Goal: Transaction & Acquisition: Book appointment/travel/reservation

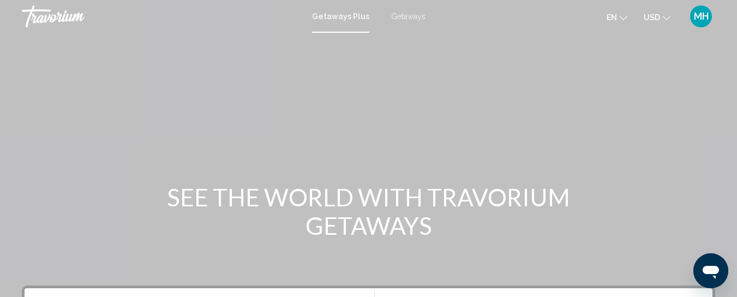
click at [318, 113] on div "Main content" at bounding box center [368, 163] width 737 height 327
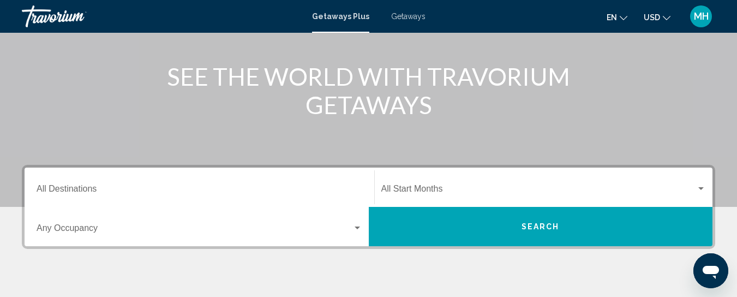
scroll to position [218, 0]
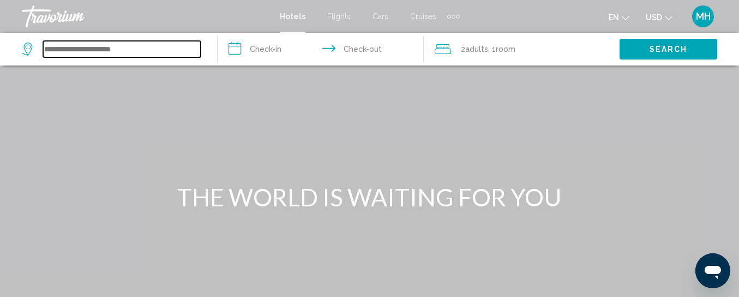
click at [93, 55] on input "Search widget" at bounding box center [122, 49] width 158 height 16
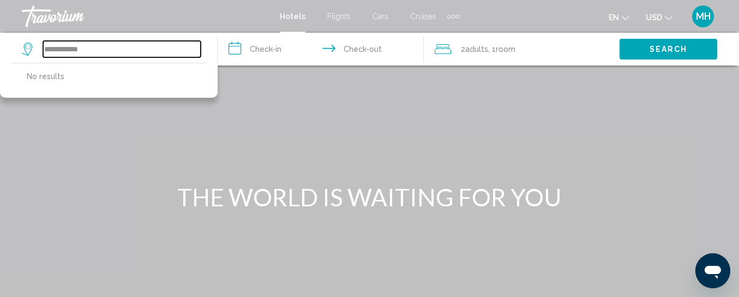
type input "**********"
click at [106, 51] on input "**********" at bounding box center [122, 49] width 158 height 16
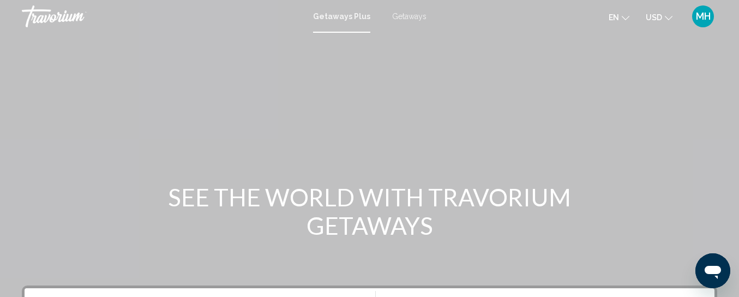
click at [483, 147] on div "Main content" at bounding box center [369, 163] width 739 height 327
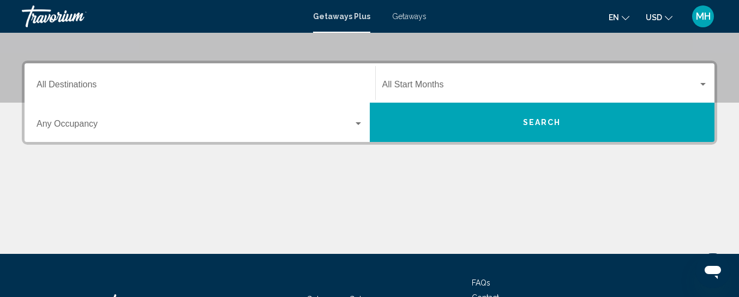
scroll to position [240, 0]
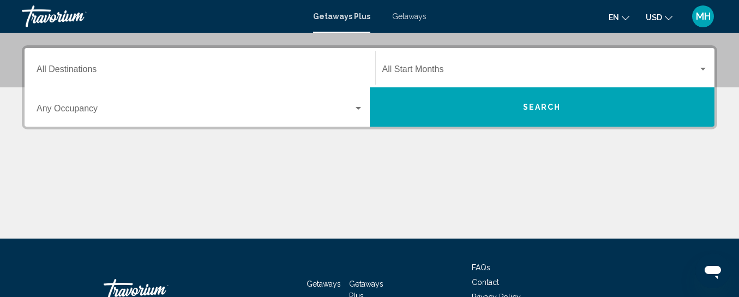
click at [190, 59] on div "Destination All Destinations" at bounding box center [200, 68] width 327 height 34
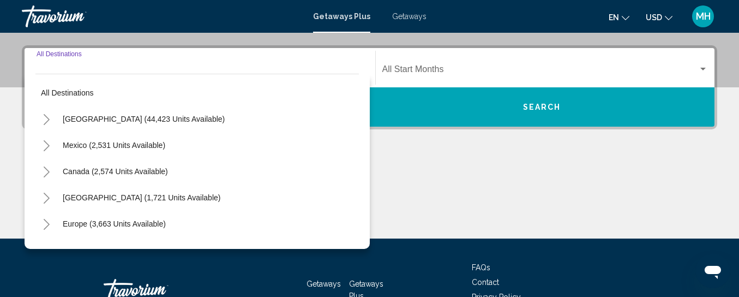
scroll to position [250, 0]
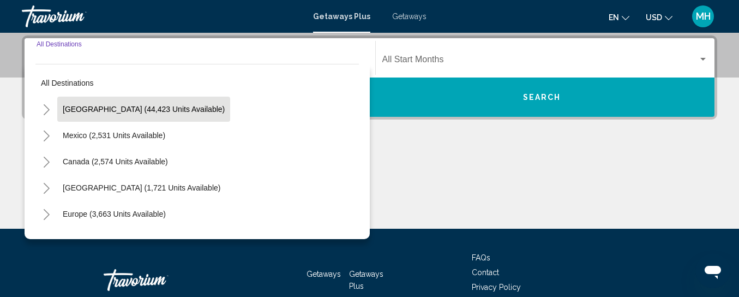
click at [182, 108] on span "[GEOGRAPHIC_DATA] (44,423 units available)" at bounding box center [144, 109] width 162 height 9
type input "**********"
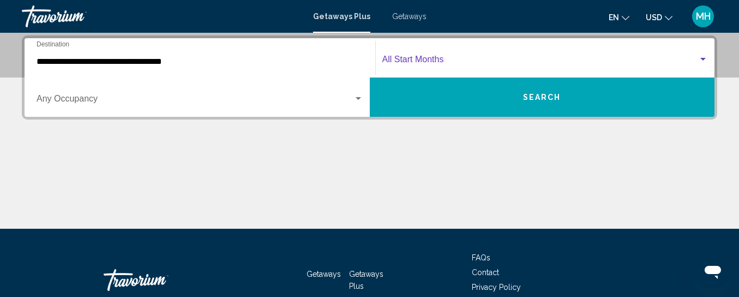
click at [434, 57] on span "Search widget" at bounding box center [540, 62] width 316 height 10
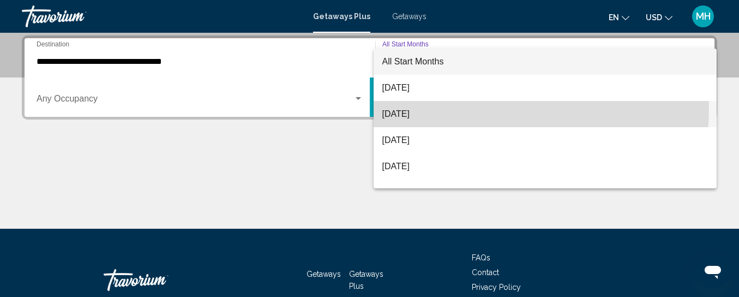
click at [430, 107] on span "[DATE]" at bounding box center [545, 114] width 326 height 26
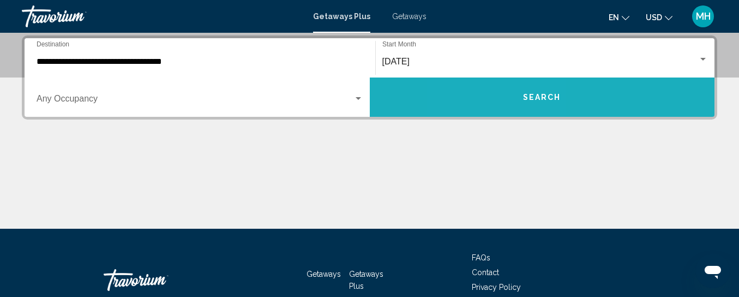
click at [502, 101] on button "Search" at bounding box center [542, 96] width 345 height 39
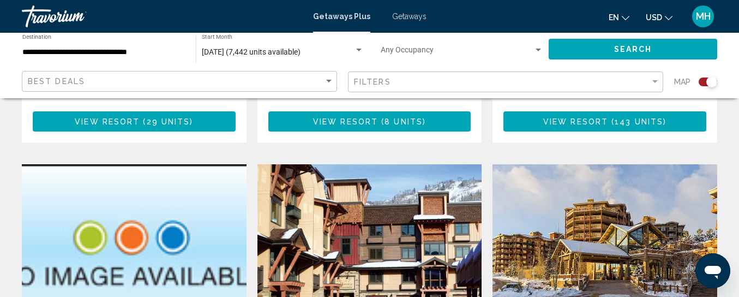
scroll to position [720, 0]
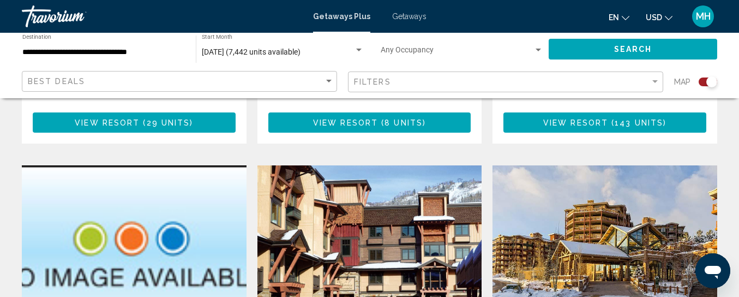
click at [414, 76] on div "Filters" at bounding box center [507, 82] width 306 height 20
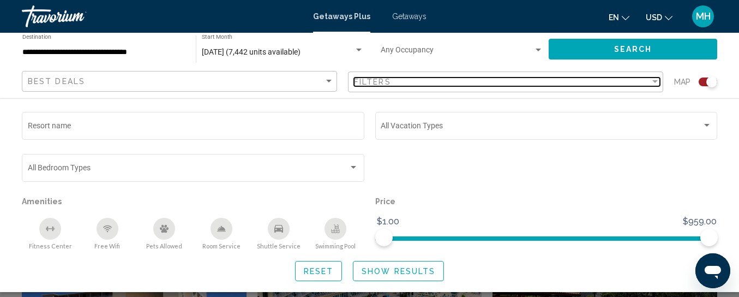
scroll to position [1054, 0]
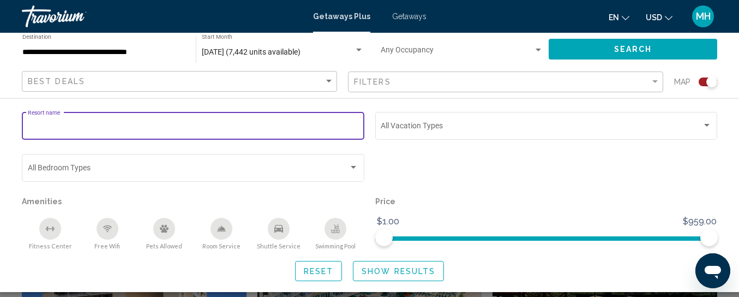
click at [139, 128] on input "Resort name" at bounding box center [193, 127] width 331 height 9
type input "**********"
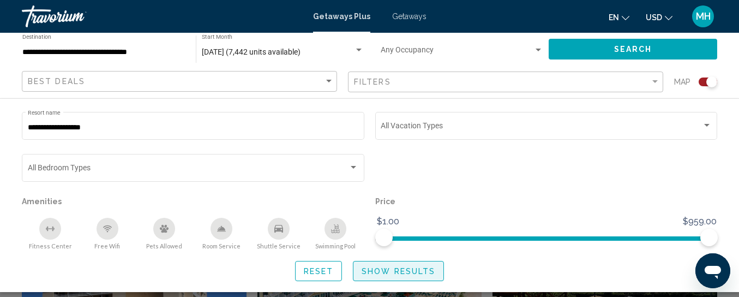
click at [379, 269] on span "Show Results" at bounding box center [399, 271] width 74 height 9
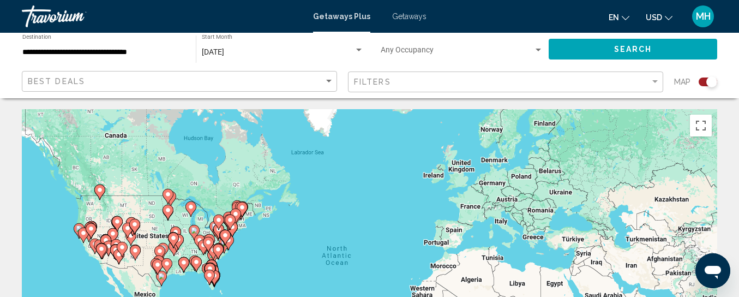
click at [307, 75] on div "Best Deals" at bounding box center [181, 81] width 306 height 20
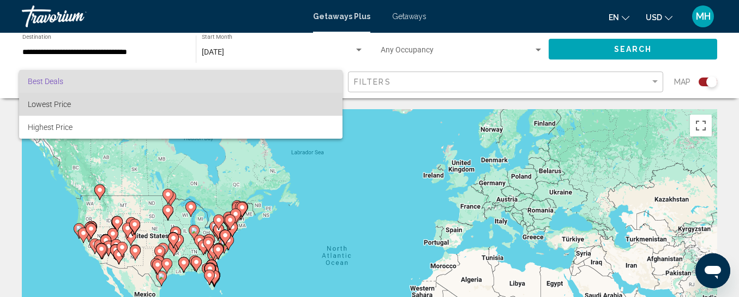
click at [297, 100] on span "Lowest Price" at bounding box center [181, 104] width 306 height 23
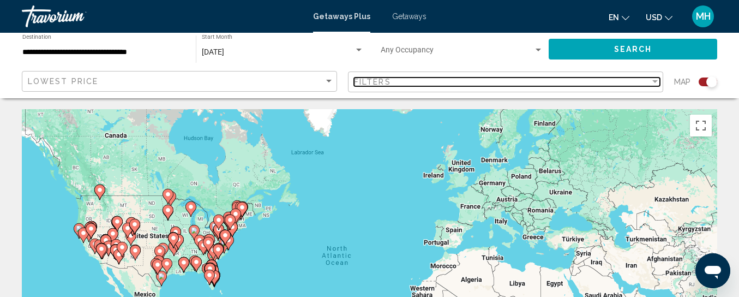
click at [446, 83] on div "Filters" at bounding box center [502, 81] width 296 height 9
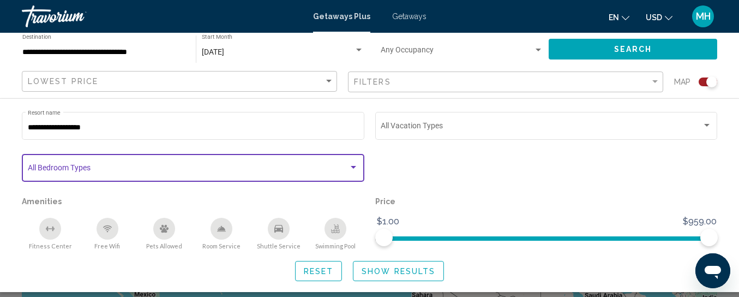
click at [351, 166] on div "Search widget" at bounding box center [353, 167] width 5 height 3
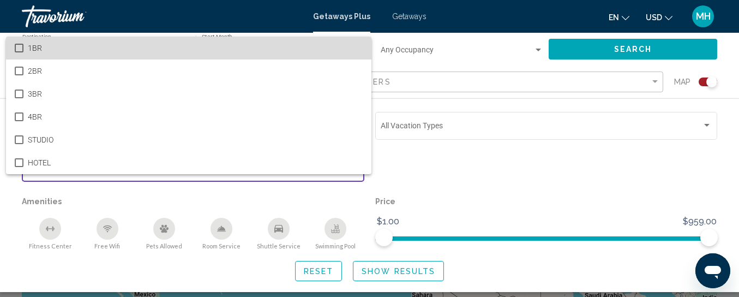
click at [22, 45] on mat-pseudo-checkbox at bounding box center [19, 48] width 9 height 9
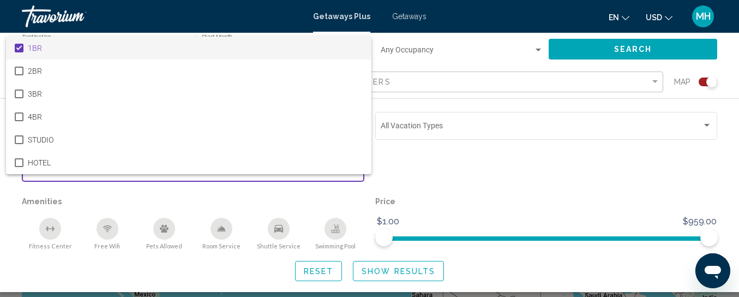
click at [416, 270] on div at bounding box center [369, 148] width 739 height 297
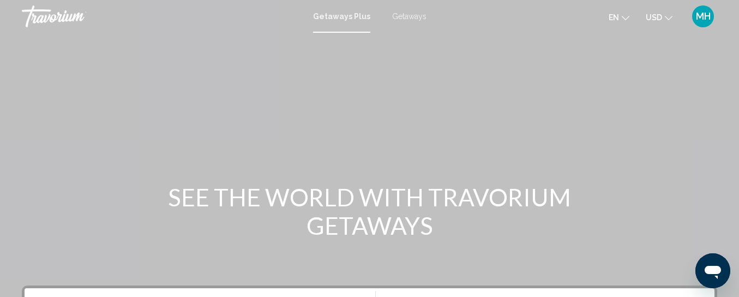
click at [173, 83] on div "Main content" at bounding box center [369, 163] width 739 height 327
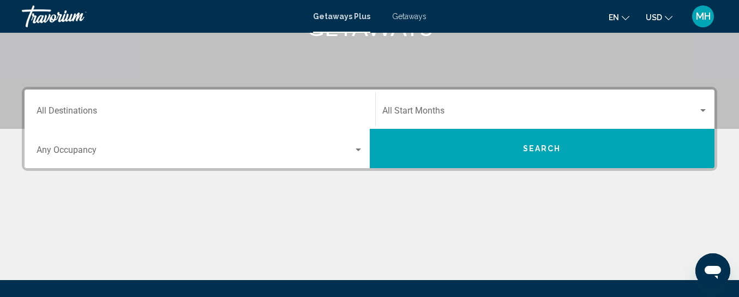
scroll to position [196, 0]
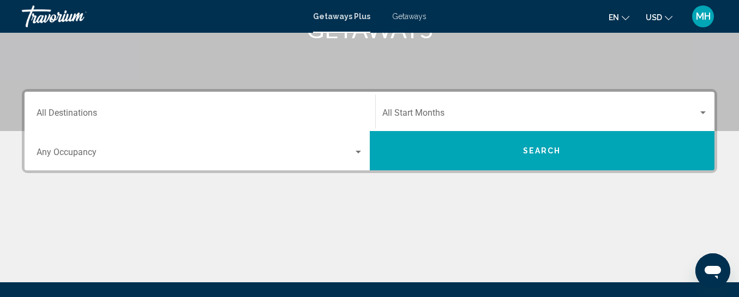
click at [128, 105] on div "Destination All Destinations" at bounding box center [200, 111] width 327 height 34
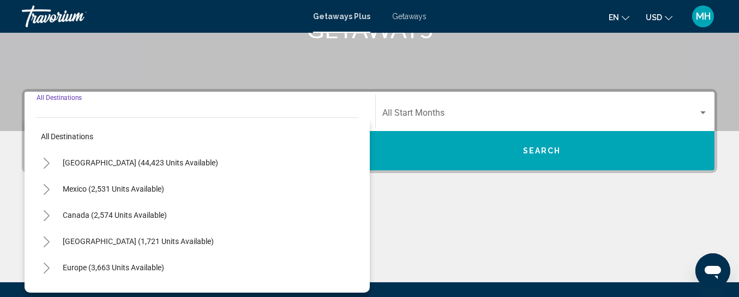
scroll to position [250, 0]
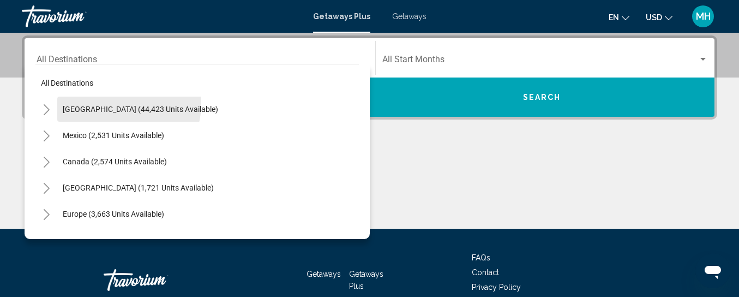
click at [128, 105] on span "[GEOGRAPHIC_DATA] (44,423 units available)" at bounding box center [140, 109] width 155 height 9
type input "**********"
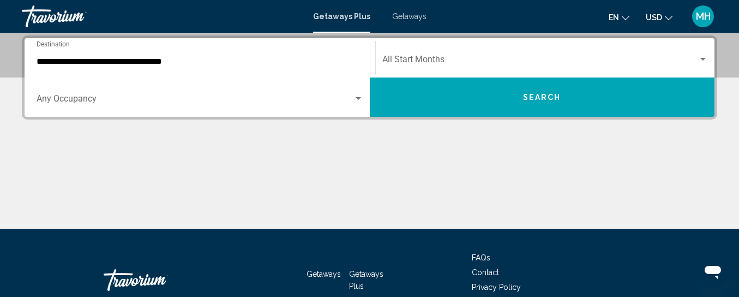
click at [339, 106] on div "Occupancy Any Occupancy" at bounding box center [200, 97] width 327 height 34
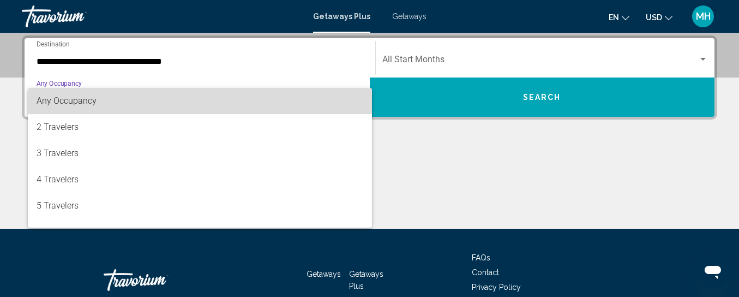
click at [308, 99] on span "Any Occupancy" at bounding box center [200, 101] width 327 height 26
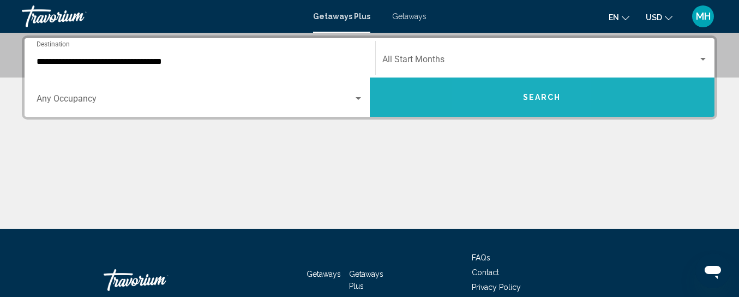
click at [514, 97] on button "Search" at bounding box center [542, 96] width 345 height 39
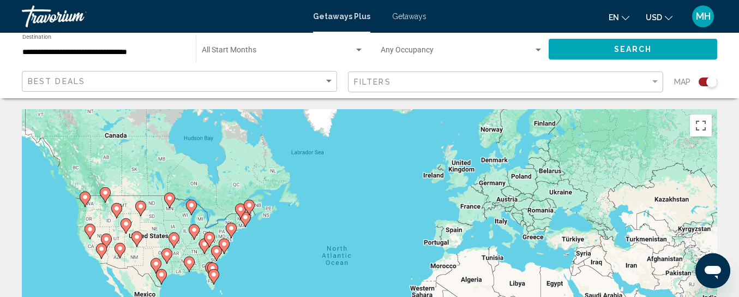
click at [95, 235] on gmp-advanced-marker "Main content" at bounding box center [90, 231] width 11 height 16
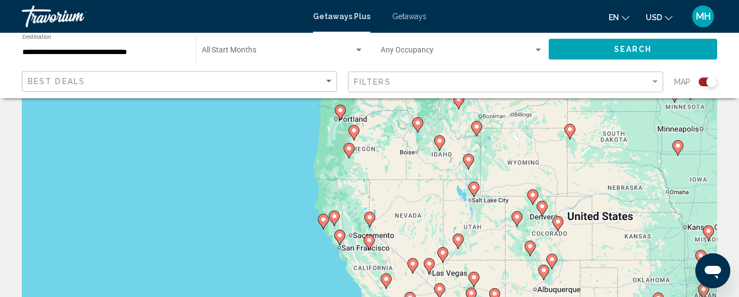
scroll to position [65, 0]
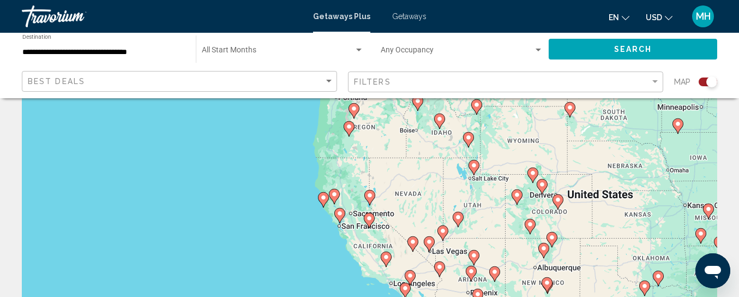
click at [370, 193] on image "Main content" at bounding box center [370, 195] width 7 height 7
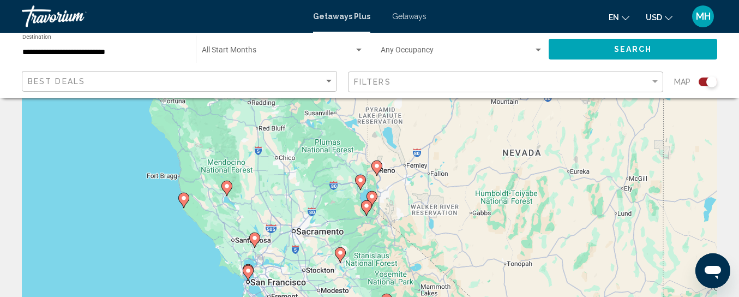
click at [370, 193] on icon "Main content" at bounding box center [372, 198] width 10 height 14
type input "**********"
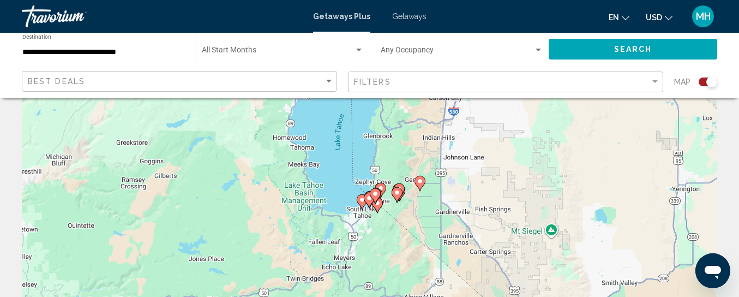
click at [364, 205] on gmp-advanced-marker "Main content" at bounding box center [369, 200] width 11 height 16
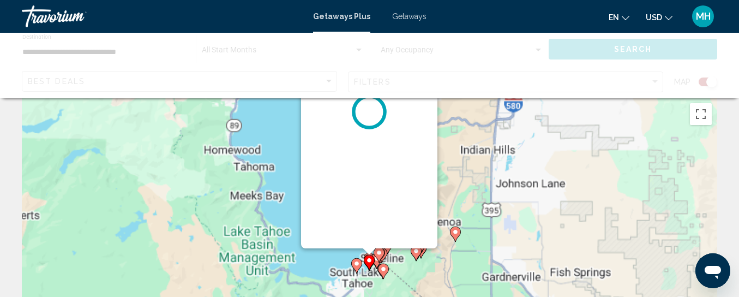
scroll to position [0, 0]
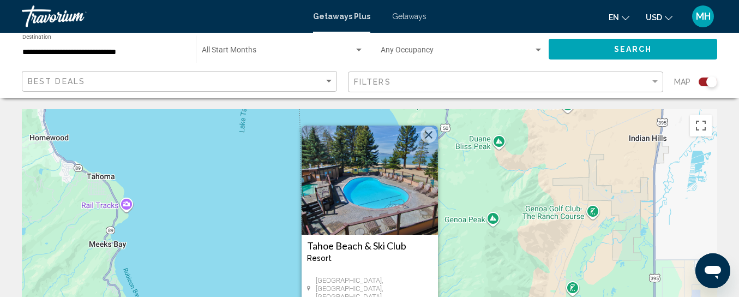
click at [399, 193] on img "Main content" at bounding box center [370, 179] width 136 height 109
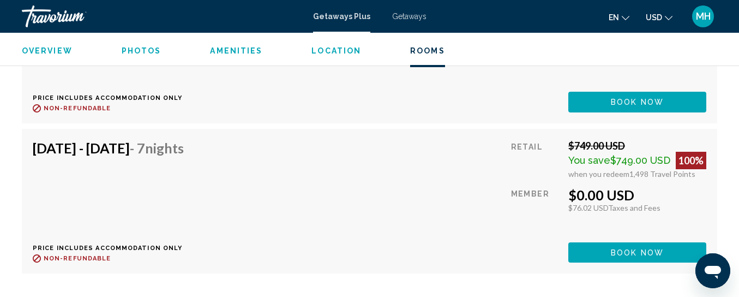
scroll to position [2731, 0]
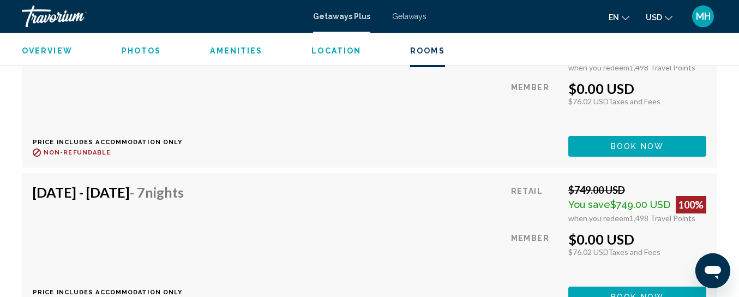
click at [349, 99] on div "Oct 31, 2025 - Nov 7, 2025 - 7 Nights Price includes accommodation only Refunda…" at bounding box center [370, 94] width 674 height 123
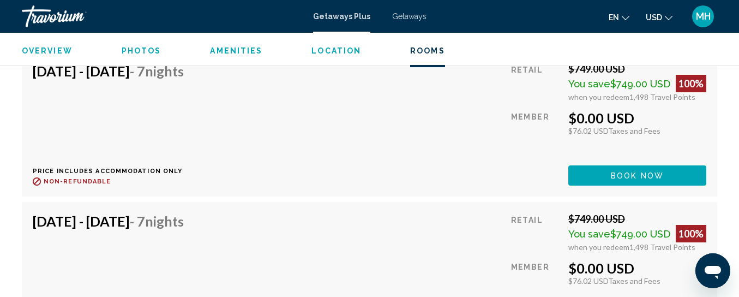
scroll to position [2510, 0]
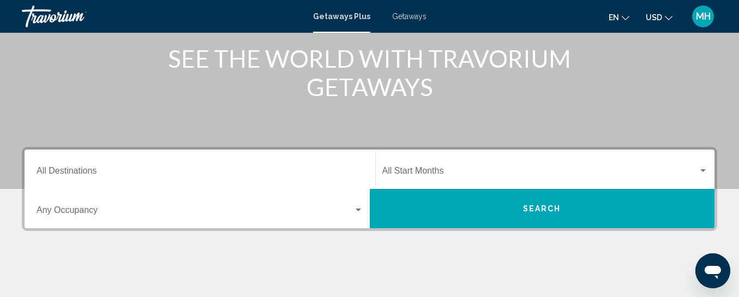
scroll to position [175, 0]
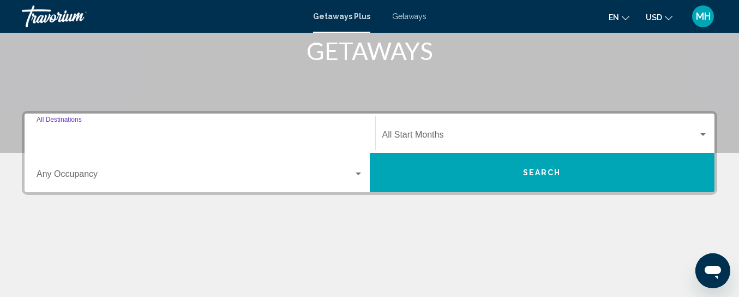
click at [135, 137] on input "Destination All Destinations" at bounding box center [200, 137] width 327 height 10
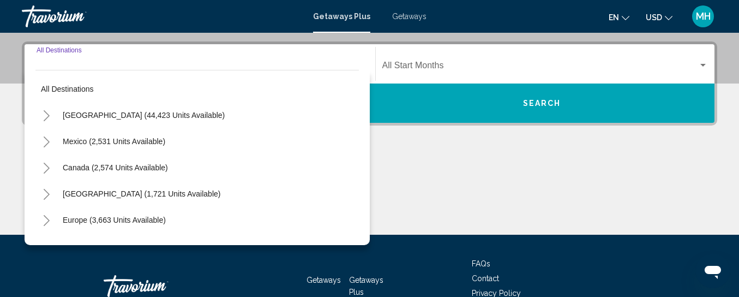
scroll to position [250, 0]
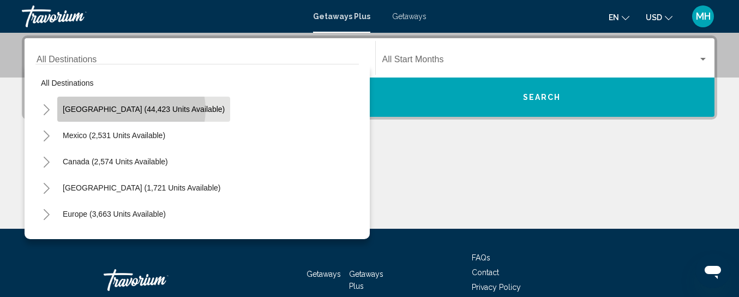
click at [131, 110] on span "[GEOGRAPHIC_DATA] (44,423 units available)" at bounding box center [144, 109] width 162 height 9
type input "**********"
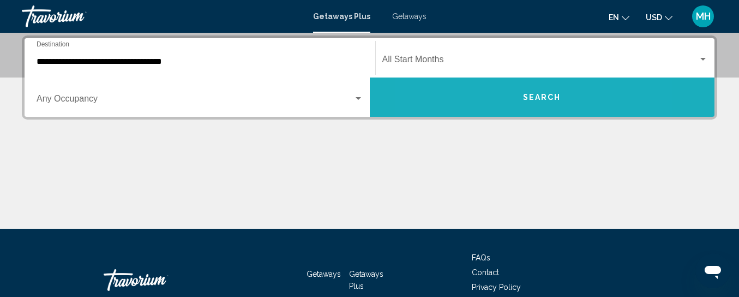
click at [486, 101] on button "Search" at bounding box center [542, 96] width 345 height 39
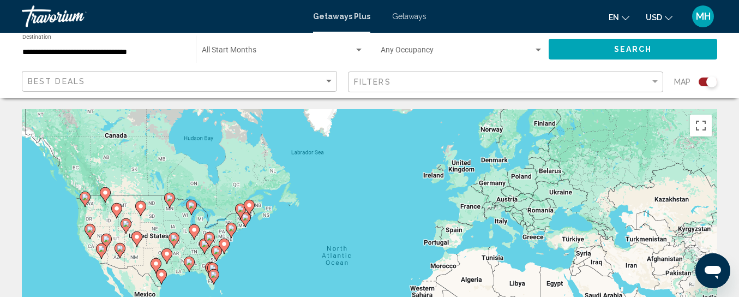
click at [103, 239] on icon "Main content" at bounding box center [106, 241] width 10 height 14
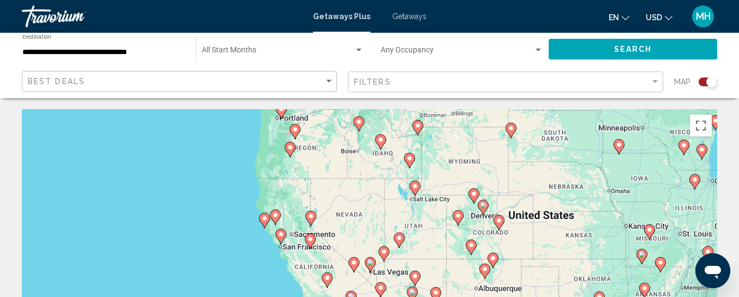
click at [311, 221] on icon "Main content" at bounding box center [310, 218] width 10 height 14
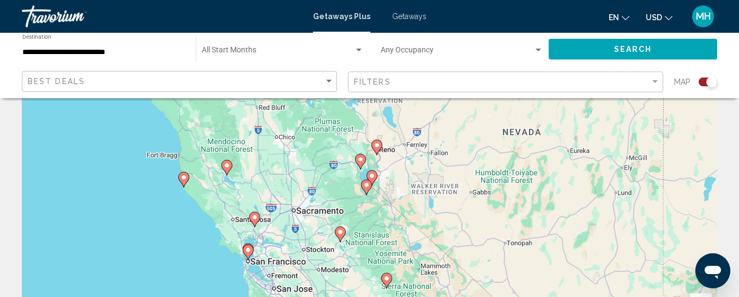
scroll to position [109, 0]
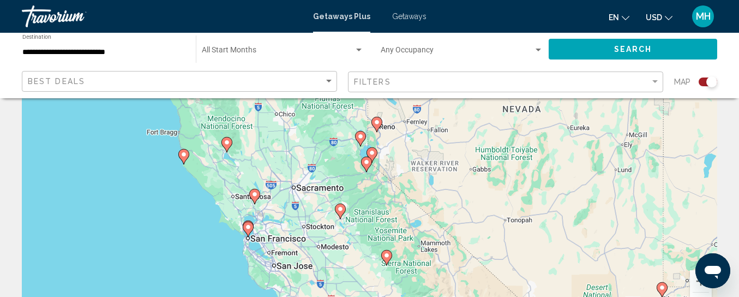
click at [367, 162] on image "Main content" at bounding box center [366, 162] width 7 height 7
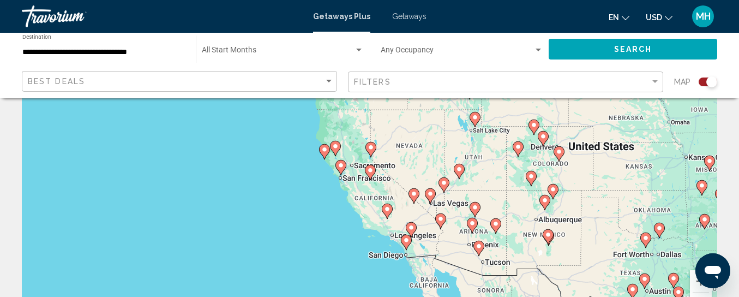
click at [372, 151] on icon "Main content" at bounding box center [370, 149] width 10 height 14
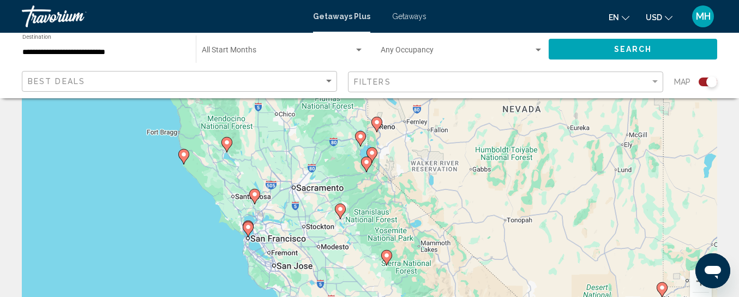
click at [372, 151] on image "Main content" at bounding box center [372, 152] width 7 height 7
type input "**********"
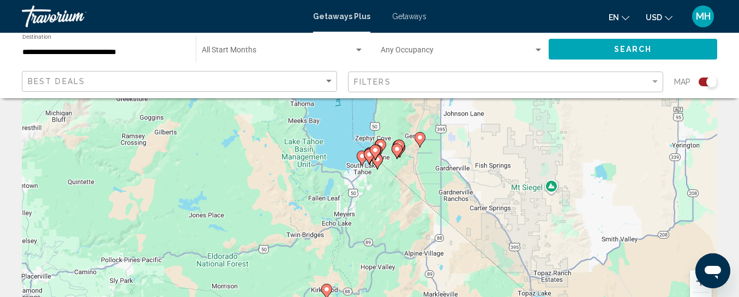
click at [360, 158] on image "Main content" at bounding box center [362, 156] width 7 height 7
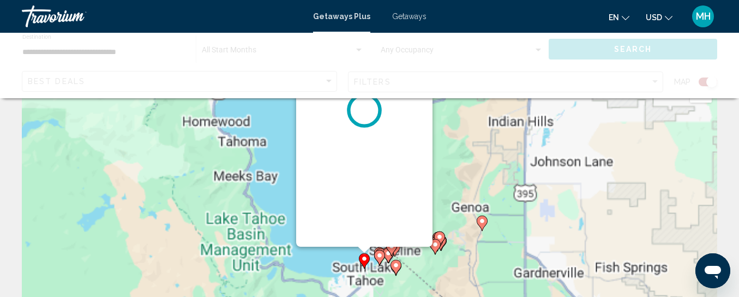
scroll to position [0, 0]
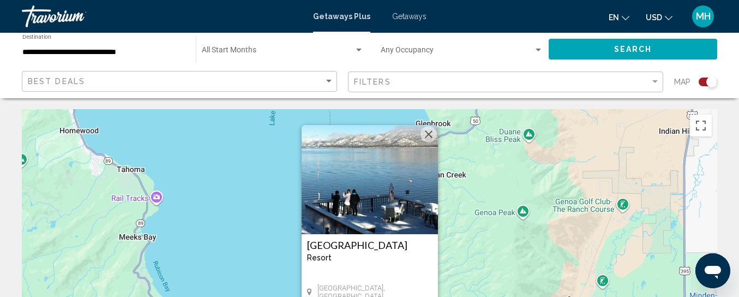
click at [369, 160] on img "Main content" at bounding box center [370, 179] width 136 height 109
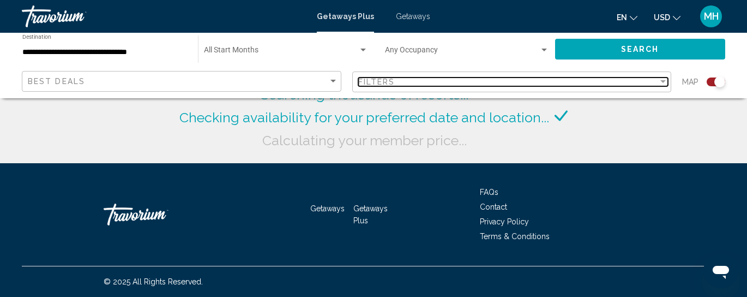
click at [520, 79] on div "Filters" at bounding box center [508, 81] width 301 height 9
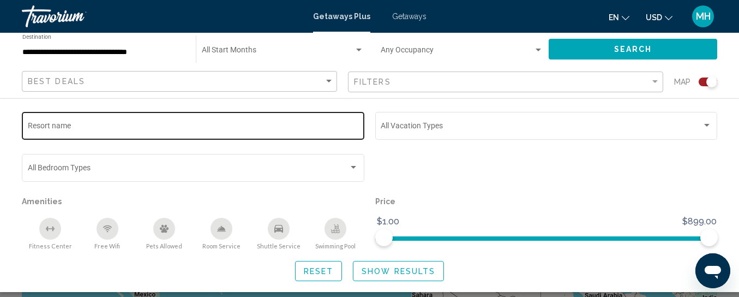
click at [159, 118] on div "Resort name" at bounding box center [193, 125] width 331 height 30
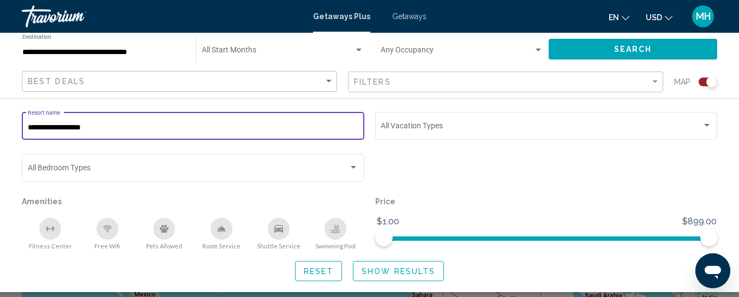
type input "**********"
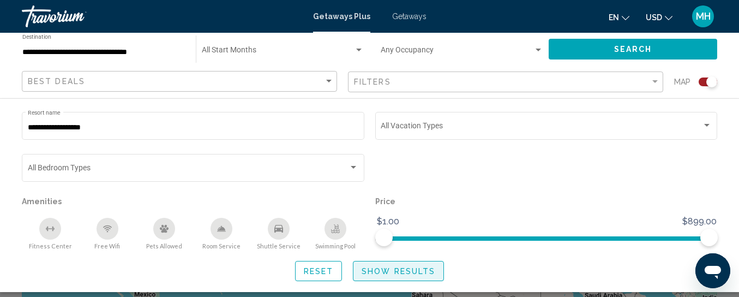
click at [395, 274] on span "Show Results" at bounding box center [399, 271] width 74 height 9
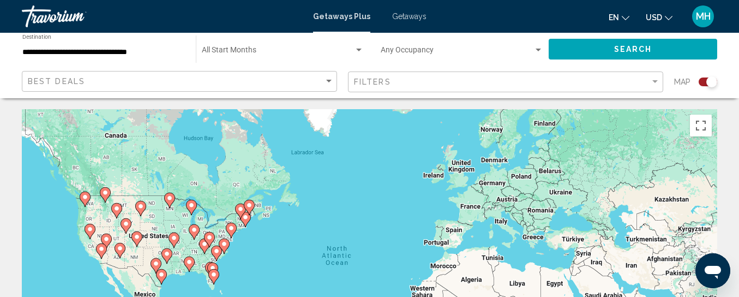
click at [91, 241] on div "To activate drag with keyboard, press Alt + Enter. Once in keyboard drag state,…" at bounding box center [370, 272] width 696 height 327
click at [100, 249] on image "Main content" at bounding box center [101, 248] width 7 height 7
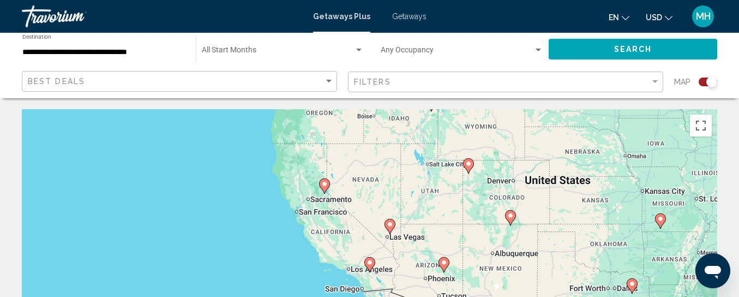
click at [324, 190] on icon "Main content" at bounding box center [324, 186] width 10 height 14
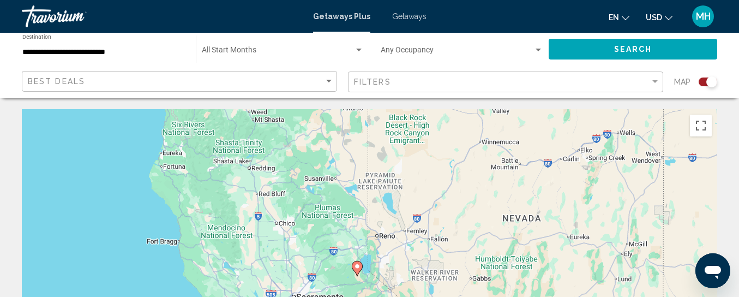
click at [385, 267] on div "To navigate, press the arrow keys. To activate drag with keyboard, press Alt + …" at bounding box center [370, 272] width 696 height 327
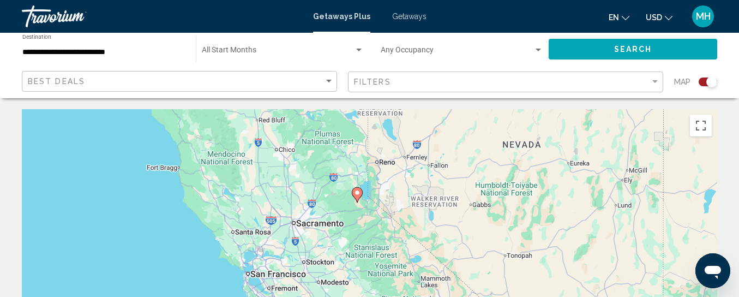
click at [353, 199] on gmp-advanced-marker "Main content" at bounding box center [357, 195] width 11 height 16
type input "**********"
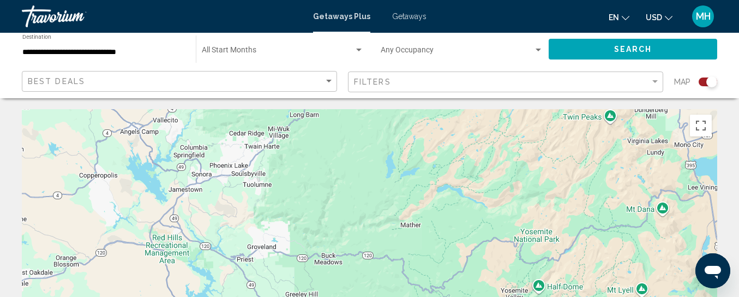
click at [238, 44] on div "Start Month All Start Months" at bounding box center [283, 49] width 162 height 30
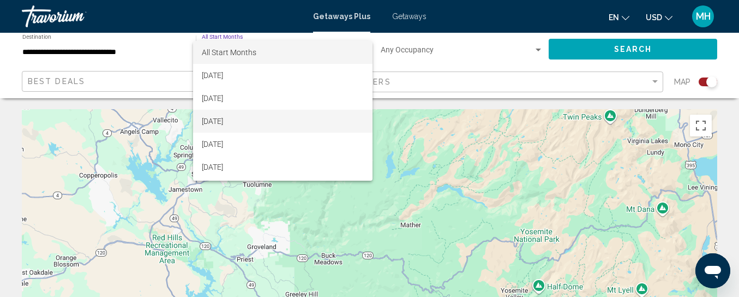
click at [241, 113] on span "[DATE]" at bounding box center [283, 121] width 162 height 23
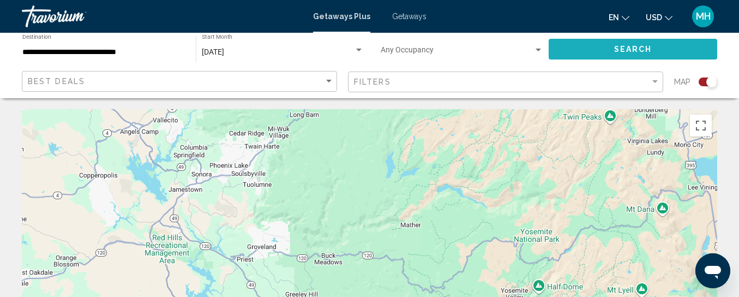
click at [645, 48] on span "Search" at bounding box center [633, 49] width 38 height 9
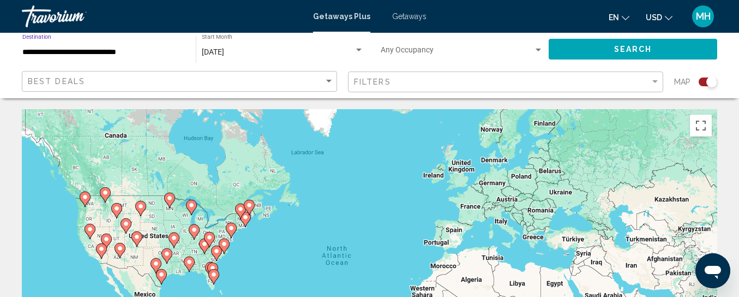
click at [145, 51] on input "**********" at bounding box center [103, 52] width 163 height 9
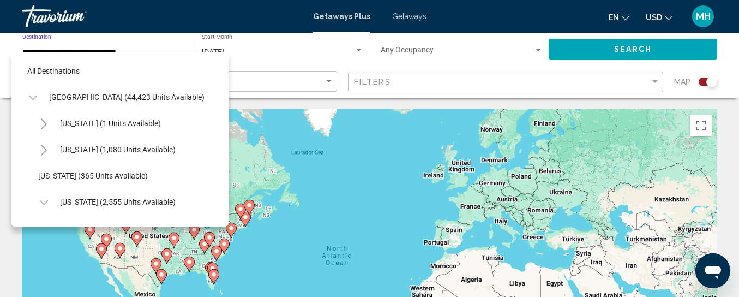
scroll to position [122, 0]
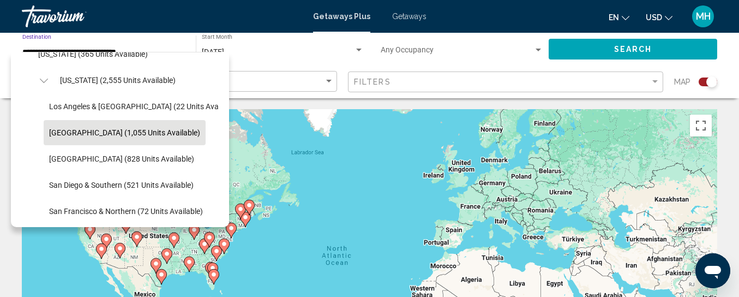
click at [145, 51] on input "**********" at bounding box center [103, 52] width 163 height 9
click at [165, 38] on div "**********" at bounding box center [103, 49] width 163 height 30
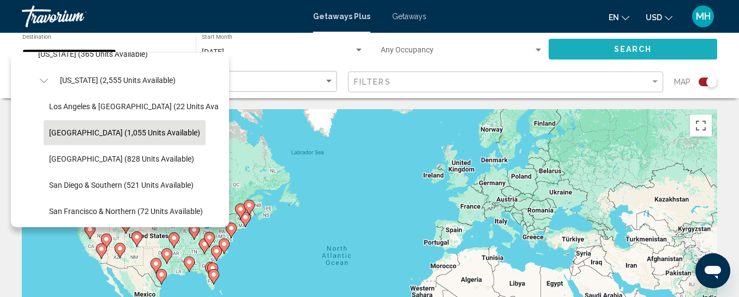
click at [580, 47] on button "Search" at bounding box center [633, 49] width 169 height 20
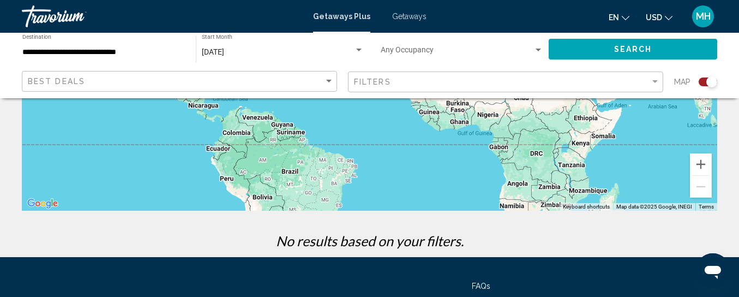
scroll to position [320, 0]
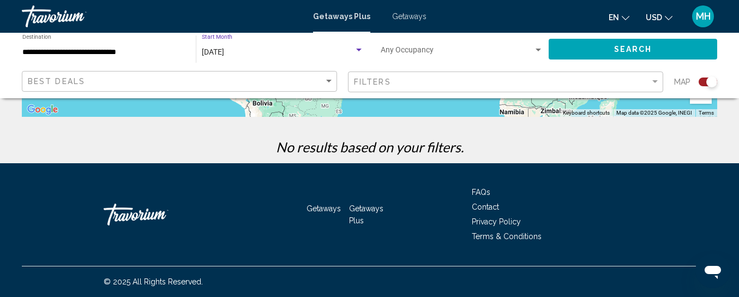
click at [363, 46] on div "Search widget" at bounding box center [359, 50] width 10 height 9
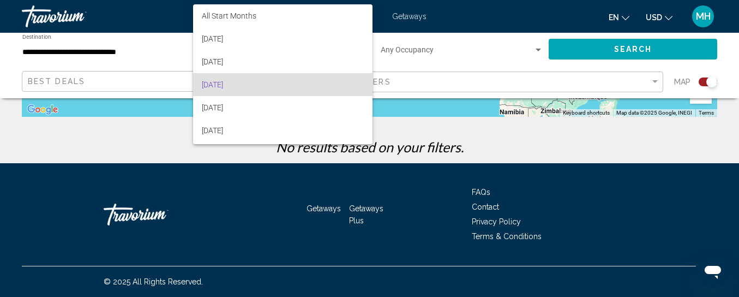
scroll to position [32, 0]
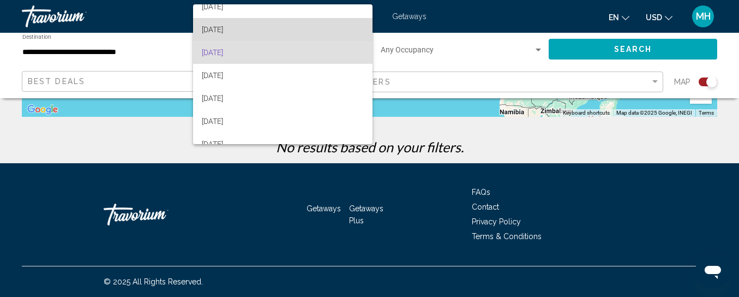
click at [302, 21] on span "[DATE]" at bounding box center [283, 29] width 162 height 23
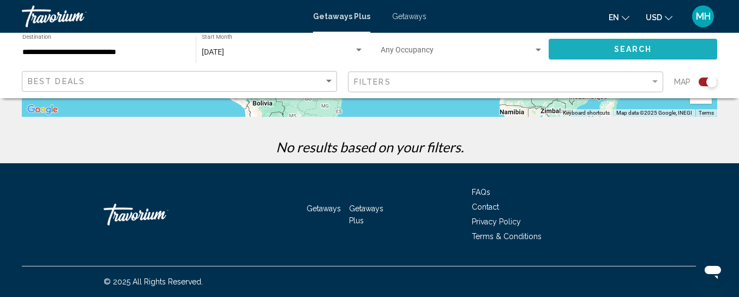
click at [585, 44] on button "Search" at bounding box center [633, 49] width 169 height 20
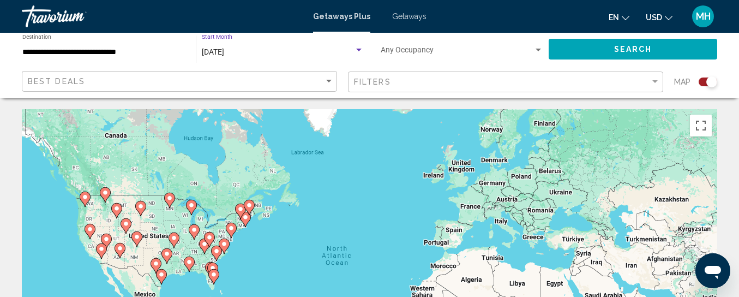
click at [359, 49] on div "Search widget" at bounding box center [358, 50] width 5 height 3
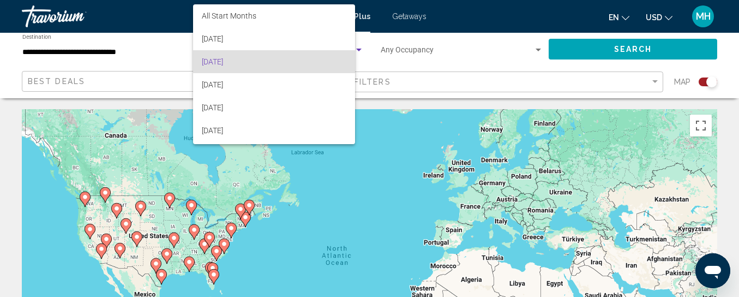
scroll to position [9, 0]
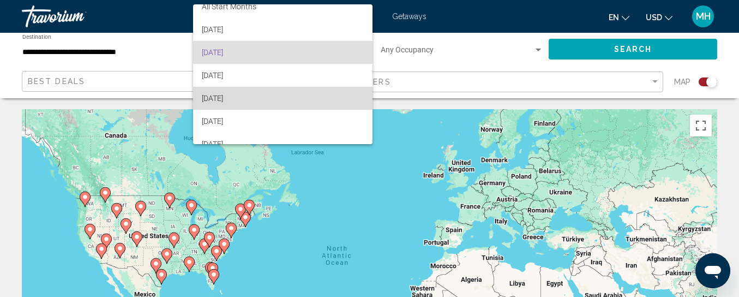
click at [328, 103] on span "[DATE]" at bounding box center [283, 98] width 162 height 23
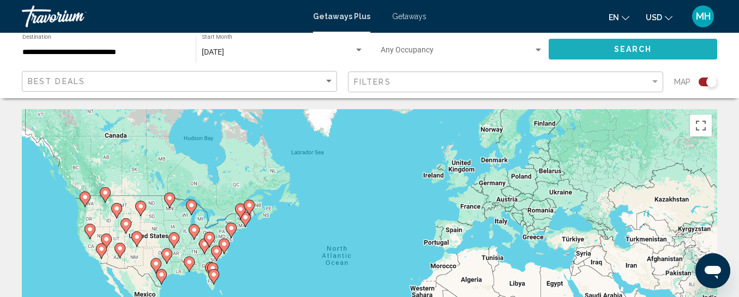
click at [582, 44] on button "Search" at bounding box center [633, 49] width 169 height 20
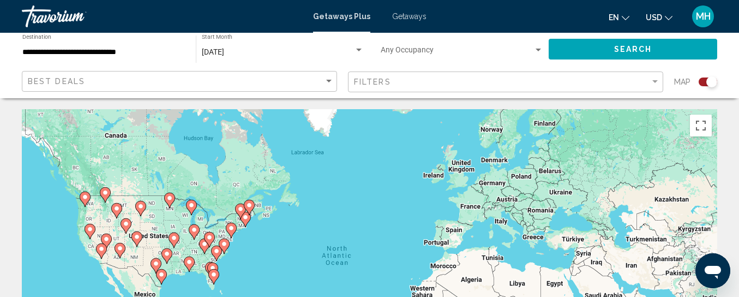
click at [356, 44] on div "[DATE] Start Month All Start Months" at bounding box center [283, 49] width 162 height 30
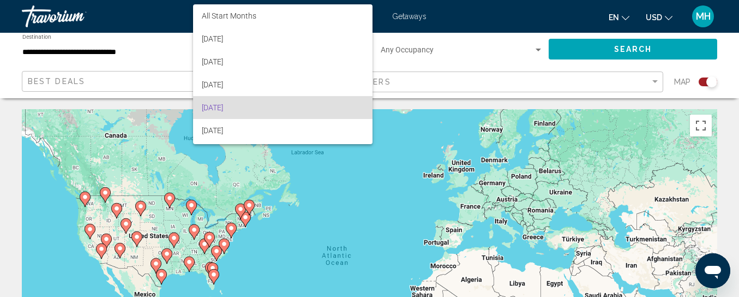
scroll to position [55, 0]
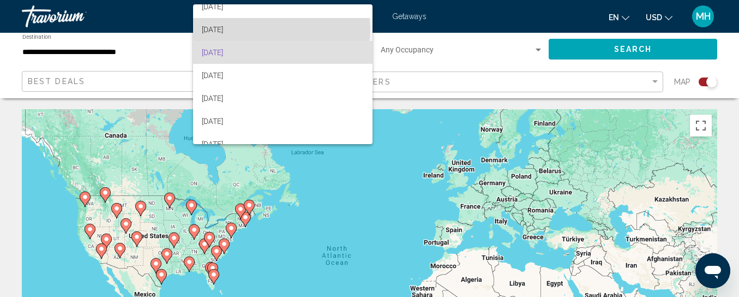
click at [281, 29] on span "[DATE]" at bounding box center [283, 29] width 162 height 23
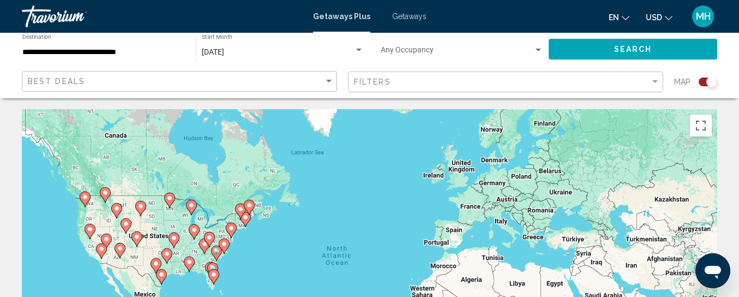
click at [407, 15] on span "Getaways" at bounding box center [409, 16] width 34 height 9
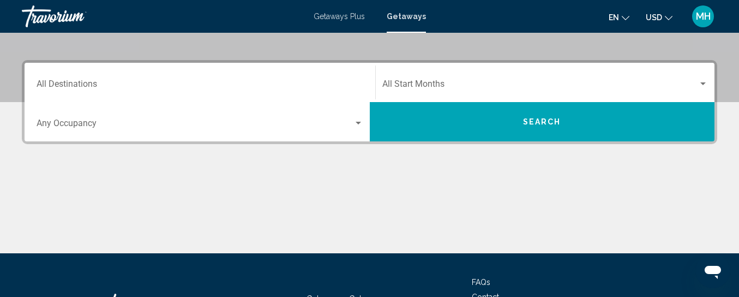
scroll to position [233, 0]
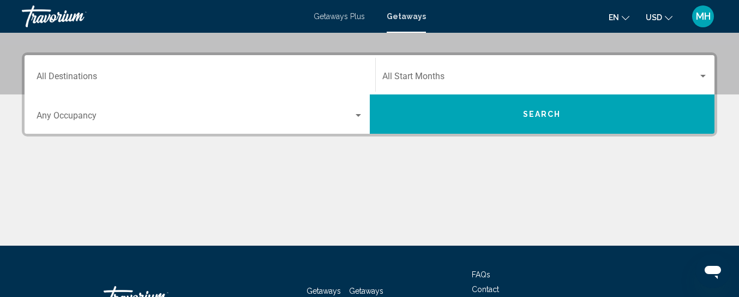
click at [106, 68] on div "Destination All Destinations" at bounding box center [200, 75] width 327 height 34
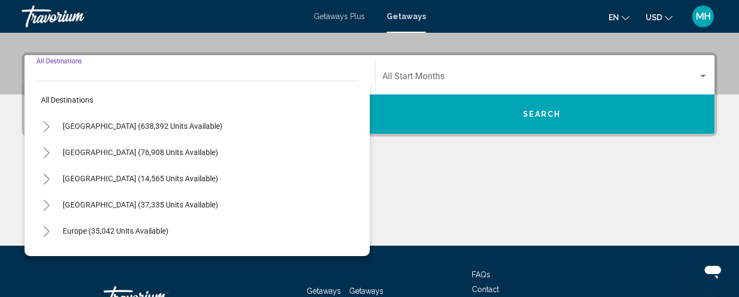
scroll to position [250, 0]
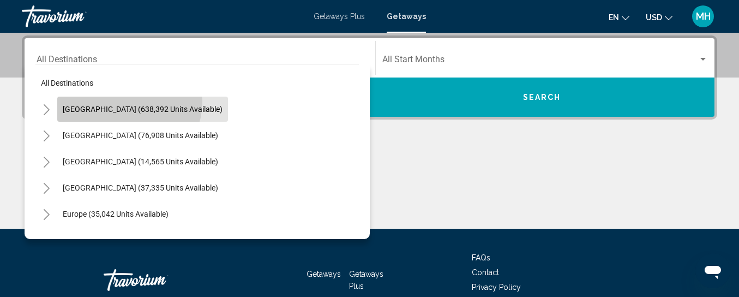
click at [123, 101] on button "[GEOGRAPHIC_DATA] (638,392 units available)" at bounding box center [142, 109] width 171 height 25
type input "**********"
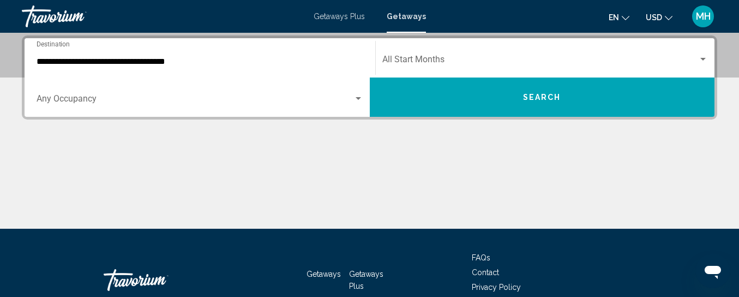
click at [433, 56] on div "Start Month All Start Months" at bounding box center [545, 58] width 326 height 34
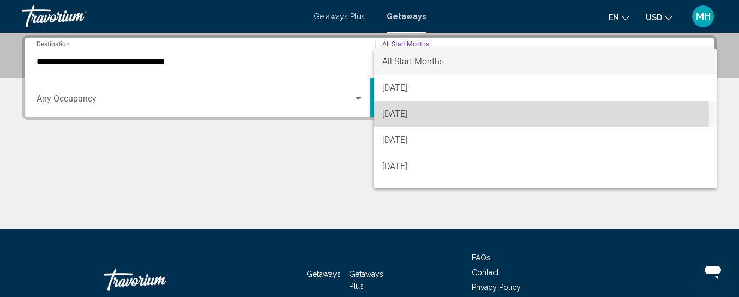
click at [412, 116] on span "[DATE]" at bounding box center [545, 114] width 326 height 26
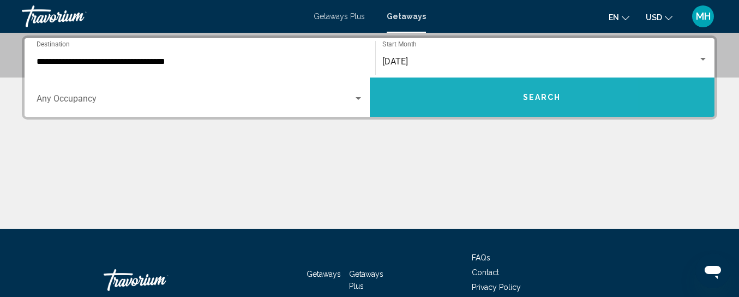
click at [469, 98] on button "Search" at bounding box center [542, 96] width 345 height 39
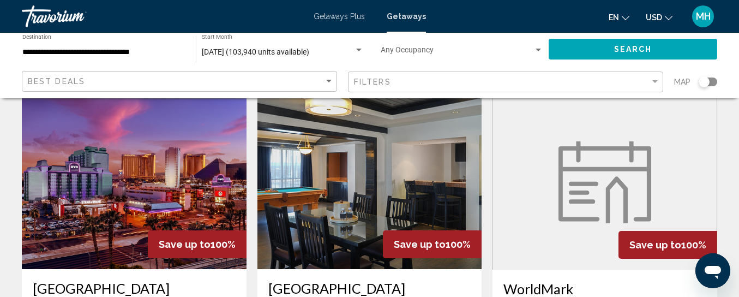
scroll to position [44, 0]
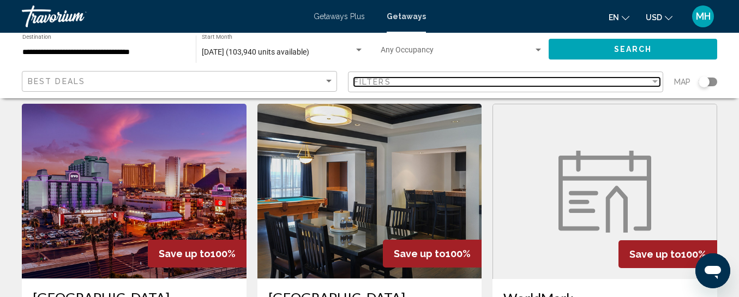
click at [471, 83] on div "Filters" at bounding box center [502, 81] width 296 height 9
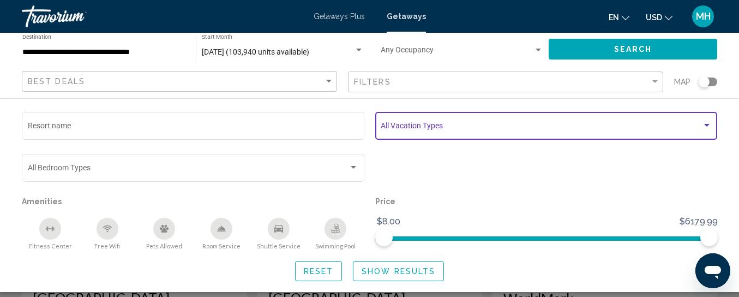
click at [396, 130] on span "Search widget" at bounding box center [541, 127] width 321 height 9
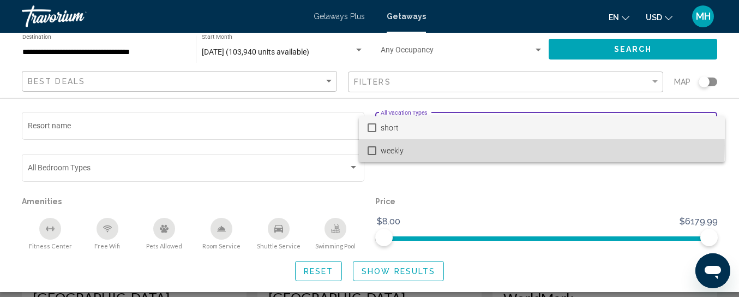
click at [370, 145] on mat-option "weekly" at bounding box center [542, 150] width 366 height 23
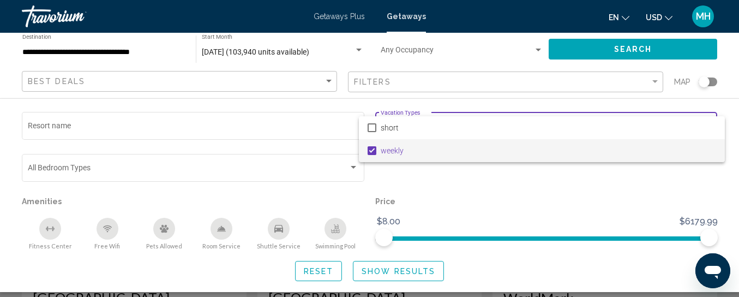
click at [255, 119] on div at bounding box center [369, 148] width 739 height 297
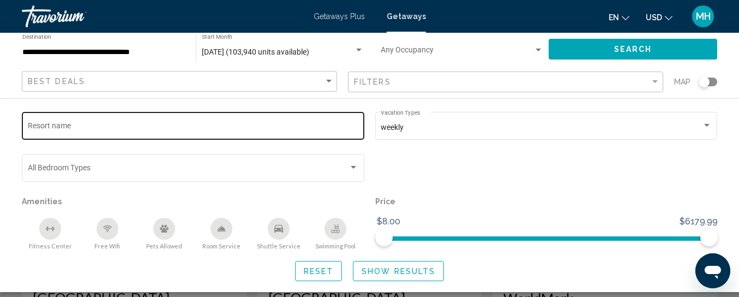
click at [233, 125] on input "Resort name" at bounding box center [193, 127] width 331 height 9
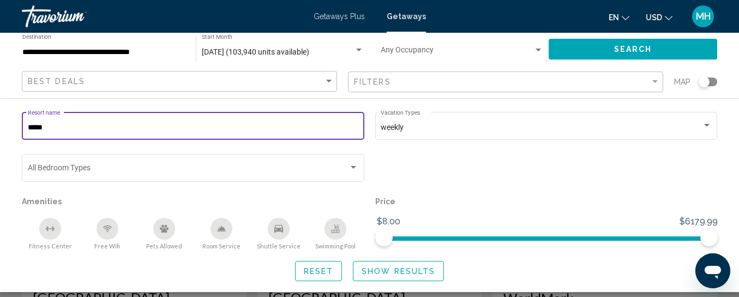
type input "*****"
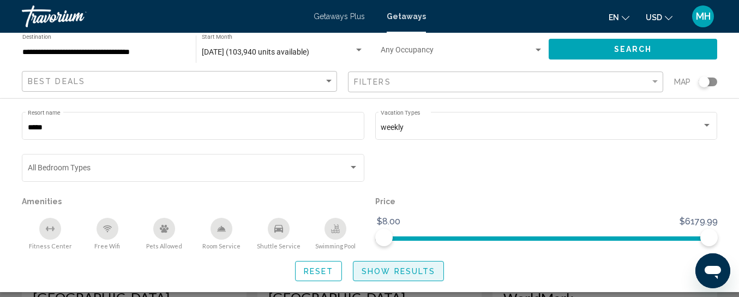
click at [369, 265] on button "Show Results" at bounding box center [398, 271] width 91 height 20
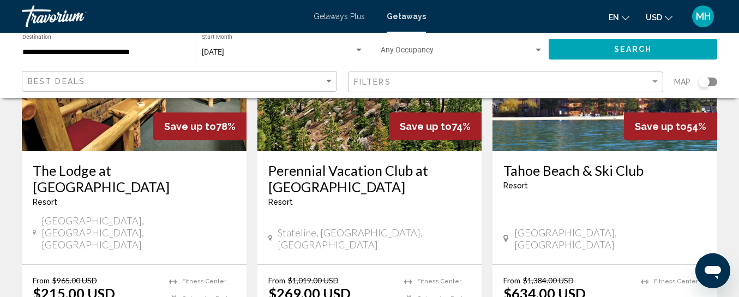
scroll to position [989, 0]
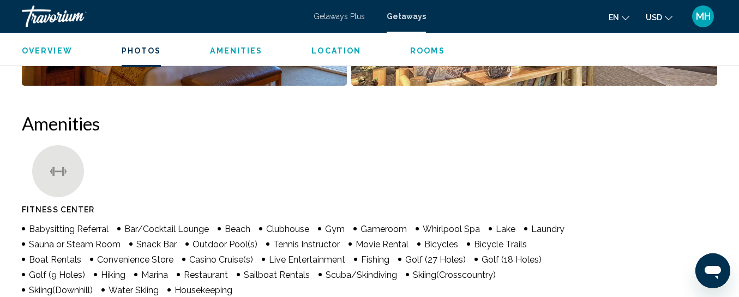
scroll to position [916, 0]
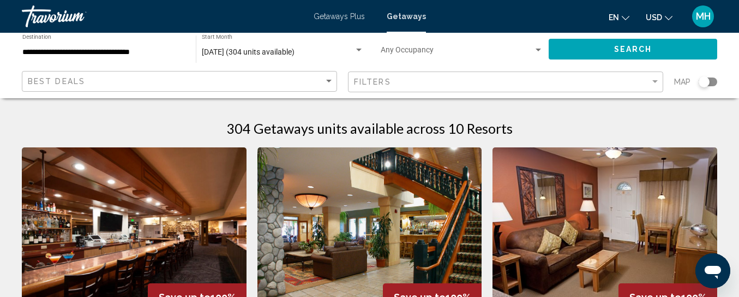
click at [638, 123] on div "304 Getaways units available across 10 Resorts" at bounding box center [370, 128] width 696 height 16
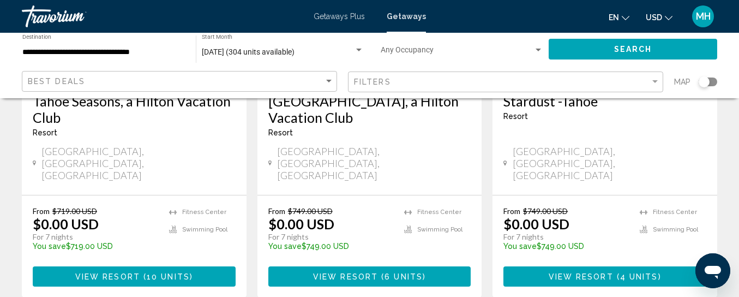
scroll to position [262, 0]
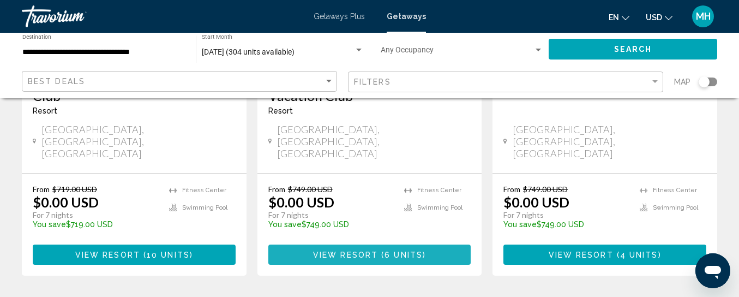
click at [373, 244] on button "View Resort ( 6 units )" at bounding box center [369, 254] width 203 height 20
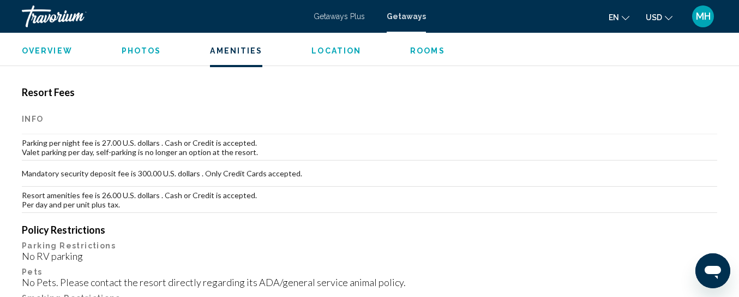
scroll to position [1098, 0]
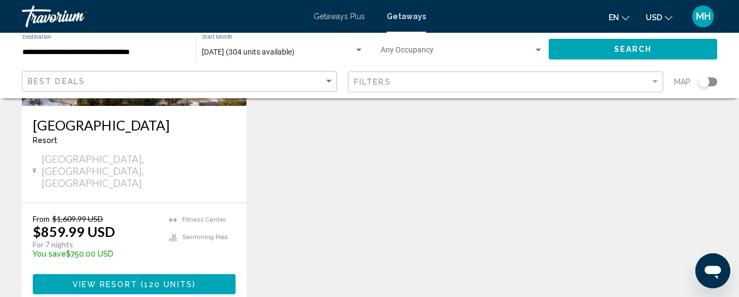
scroll to position [1462, 0]
